Goal: Find contact information: Find specific fact

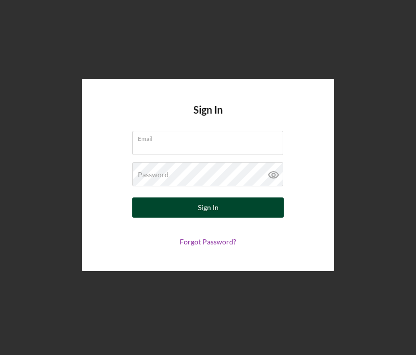
type input "[EMAIL_ADDRESS][DOMAIN_NAME]"
click at [225, 206] on button "Sign In" at bounding box center [207, 207] width 151 height 20
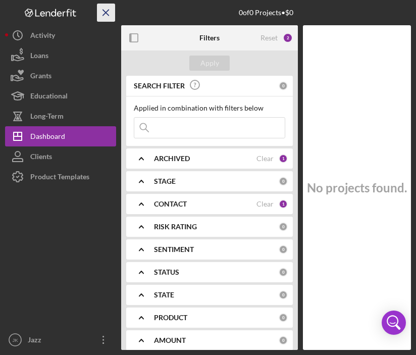
click at [105, 6] on icon "Icon/Menu Close" at bounding box center [106, 13] width 23 height 23
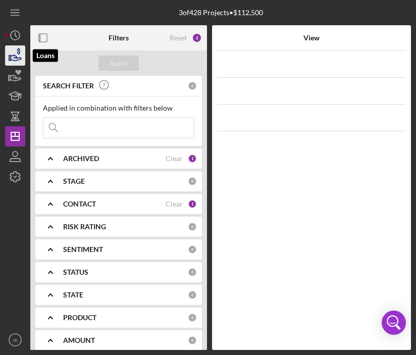
click at [13, 55] on icon "button" at bounding box center [16, 58] width 11 height 6
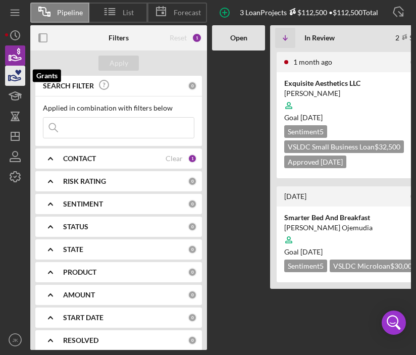
click at [17, 83] on icon "button" at bounding box center [15, 75] width 25 height 25
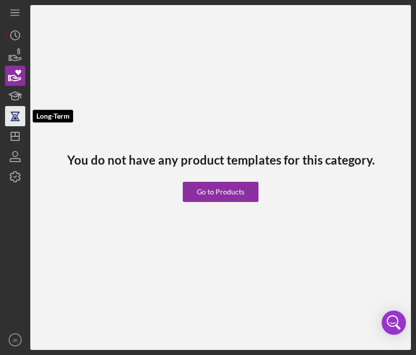
click at [15, 116] on icon "button" at bounding box center [15, 116] width 25 height 25
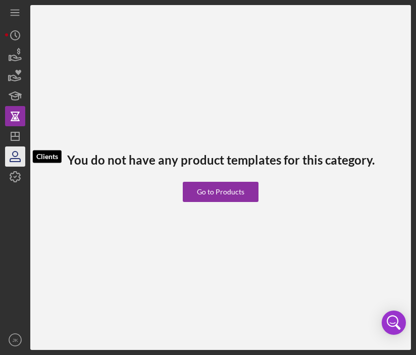
click at [23, 155] on icon "button" at bounding box center [15, 156] width 25 height 25
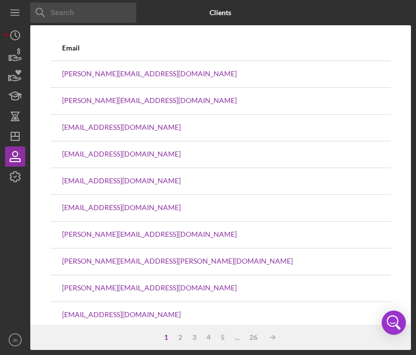
click at [83, 6] on input at bounding box center [83, 13] width 106 height 20
click at [13, 12] on icon "Icon/Menu" at bounding box center [15, 13] width 23 height 23
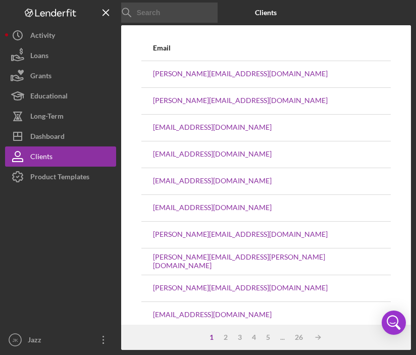
click at [52, 223] on div at bounding box center [60, 258] width 111 height 143
click at [109, 11] on icon "Icon/Menu Close" at bounding box center [106, 13] width 23 height 23
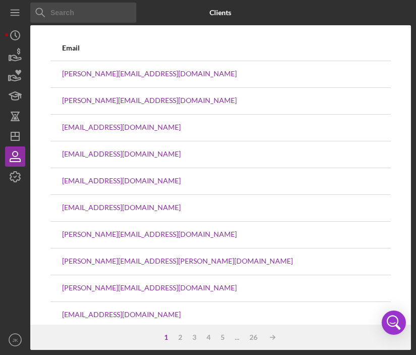
click at [109, 11] on input at bounding box center [83, 13] width 106 height 20
click at [19, 37] on circle "button" at bounding box center [15, 35] width 9 height 9
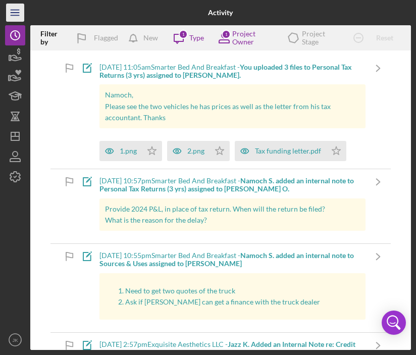
click at [17, 16] on icon "Icon/Menu" at bounding box center [15, 13] width 23 height 23
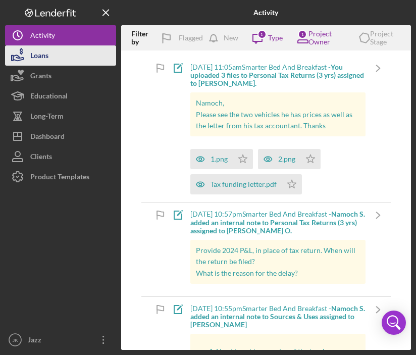
click at [85, 54] on button "Loans" at bounding box center [60, 55] width 111 height 20
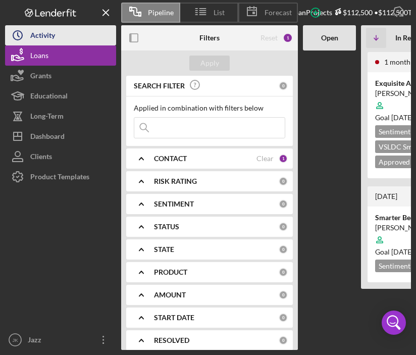
click at [60, 38] on button "Icon/History Activity" at bounding box center [60, 35] width 111 height 20
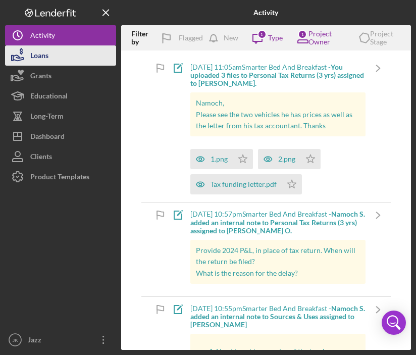
click at [57, 60] on button "Loans" at bounding box center [60, 55] width 111 height 20
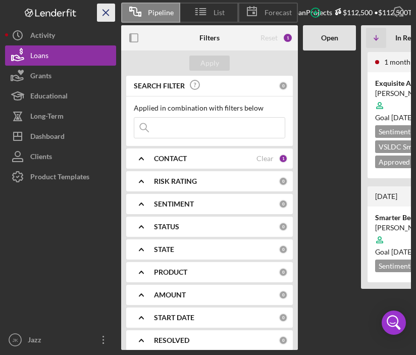
click at [103, 10] on line "button" at bounding box center [106, 13] width 6 height 6
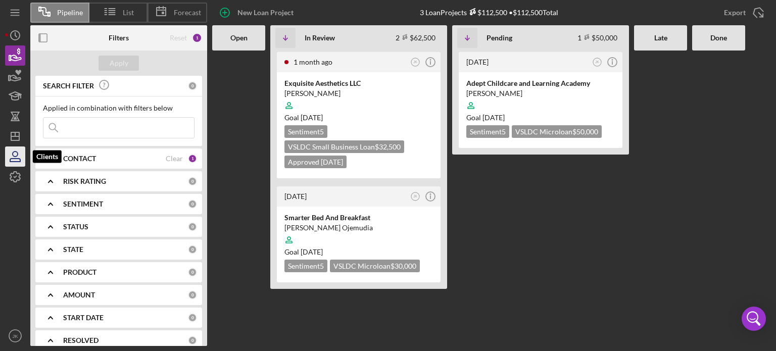
click at [13, 157] on icon "button" at bounding box center [15, 156] width 25 height 25
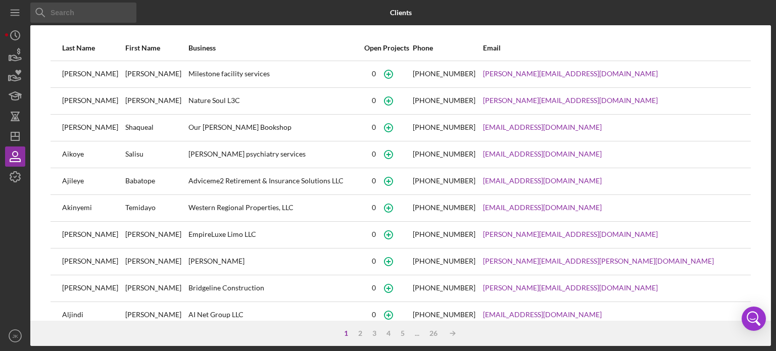
click at [105, 10] on input at bounding box center [83, 13] width 106 height 20
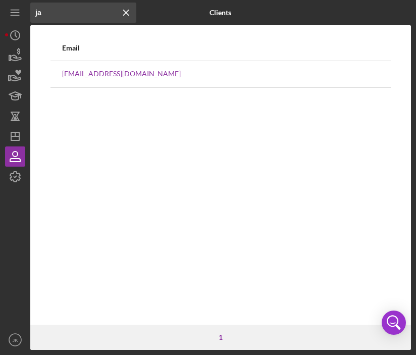
type input "j"
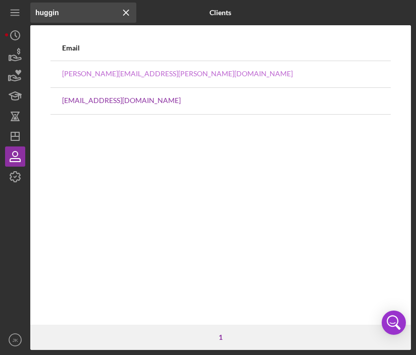
type input "huggin"
click at [124, 77] on link "[PERSON_NAME][EMAIL_ADDRESS][PERSON_NAME][DOMAIN_NAME]" at bounding box center [177, 74] width 231 height 8
click at [263, 92] on div "[EMAIL_ADDRESS][DOMAIN_NAME] [PERSON_NAME] Turning Point Alcohol and Drug Educa…" at bounding box center [220, 100] width 317 height 25
click at [120, 70] on link "[PERSON_NAME][EMAIL_ADDRESS][PERSON_NAME][DOMAIN_NAME]" at bounding box center [177, 74] width 231 height 8
click at [327, 187] on div "Email [PERSON_NAME][EMAIL_ADDRESS][PERSON_NAME][DOMAIN_NAME] [PERSON_NAME] Kair…" at bounding box center [220, 179] width 381 height 289
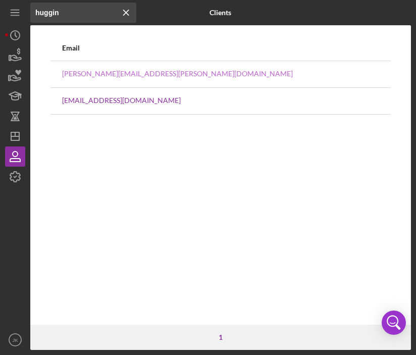
click at [98, 70] on link "[PERSON_NAME][EMAIL_ADDRESS][PERSON_NAME][DOMAIN_NAME]" at bounding box center [177, 74] width 231 height 8
click at [116, 74] on link "[PERSON_NAME][EMAIL_ADDRESS][PERSON_NAME][DOMAIN_NAME]" at bounding box center [177, 74] width 231 height 8
click at [12, 16] on icon "Icon/Menu" at bounding box center [15, 13] width 23 height 23
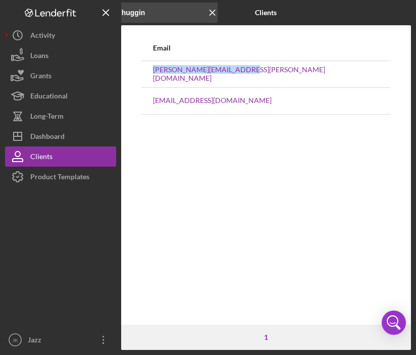
drag, startPoint x: 275, startPoint y: 69, endPoint x: 141, endPoint y: 75, distance: 133.9
click at [141, 75] on tr "[PERSON_NAME][EMAIL_ADDRESS][PERSON_NAME][DOMAIN_NAME] [PERSON_NAME] Kairos Way…" at bounding box center [265, 74] width 249 height 27
copy tr "[PERSON_NAME][EMAIL_ADDRESS][PERSON_NAME][DOMAIN_NAME]"
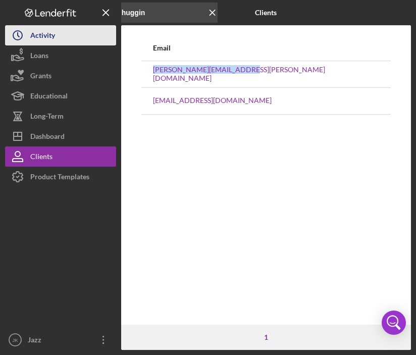
click at [43, 37] on div "Activity" at bounding box center [42, 36] width 25 height 23
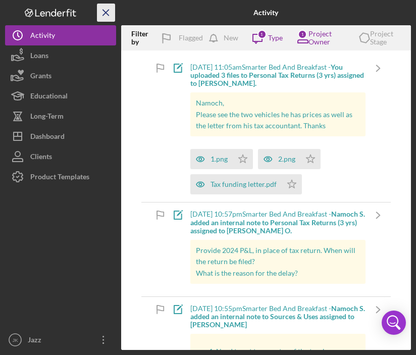
click at [106, 9] on icon "Icon/Menu Close" at bounding box center [106, 13] width 23 height 23
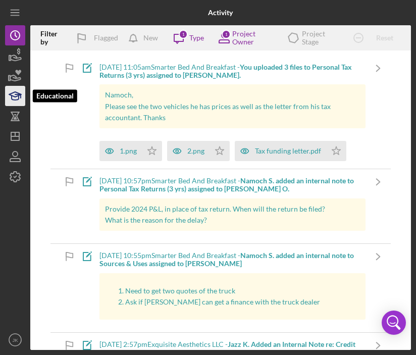
click at [15, 98] on icon "button" at bounding box center [15, 95] width 25 height 25
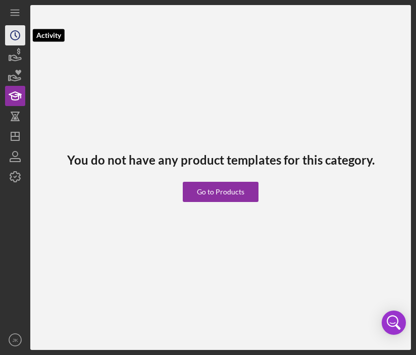
click at [14, 38] on icon "Icon/History" at bounding box center [15, 35] width 25 height 25
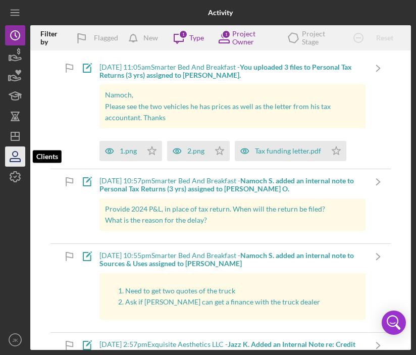
click at [14, 161] on icon "button" at bounding box center [15, 156] width 25 height 25
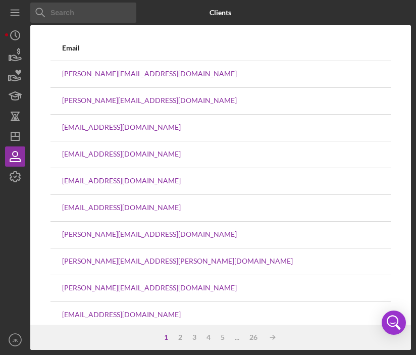
click at [69, 15] on input at bounding box center [83, 13] width 106 height 20
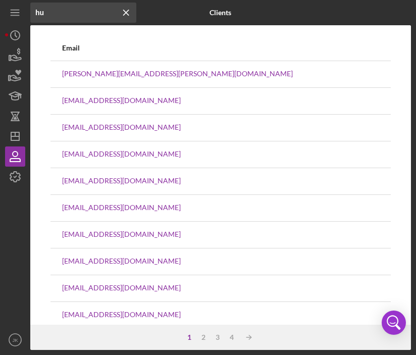
type input "h"
paste input "[PERSON_NAME][EMAIL_ADDRESS][PERSON_NAME][DOMAIN_NAME]"
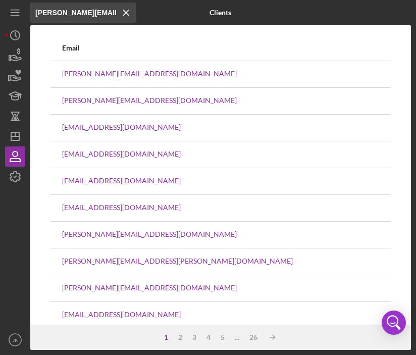
scroll to position [0, 37]
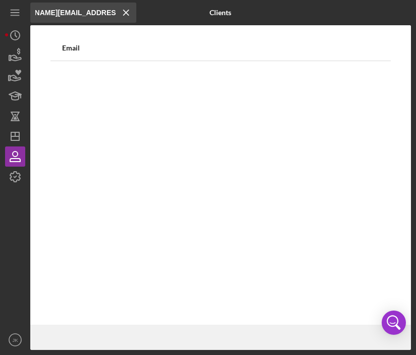
type input "[PERSON_NAME][EMAIL_ADDRESS][PERSON_NAME][DOMAIN_NAME]"
